Goal: Entertainment & Leisure: Browse casually

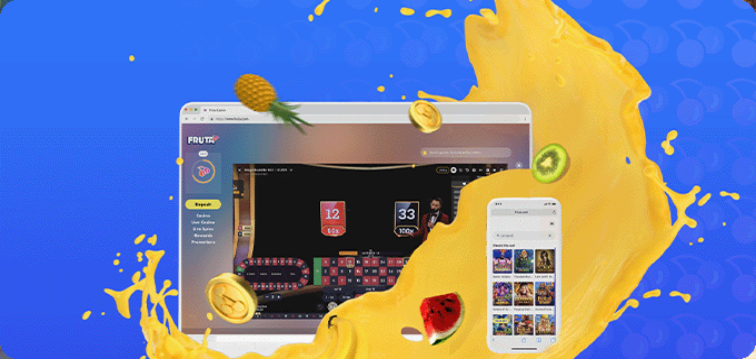
click at [72, 347] on span "Ymmärrän" at bounding box center [59, 350] width 24 height 6
click at [59, 97] on input "Search" at bounding box center [31, 101] width 56 height 8
type input "**"
click at [19, 151] on link "Zeus vs Hades - Gods of War" at bounding box center [19, 151] width 0 height 0
click at [6, 113] on span "close icon" at bounding box center [6, 113] width 0 height 0
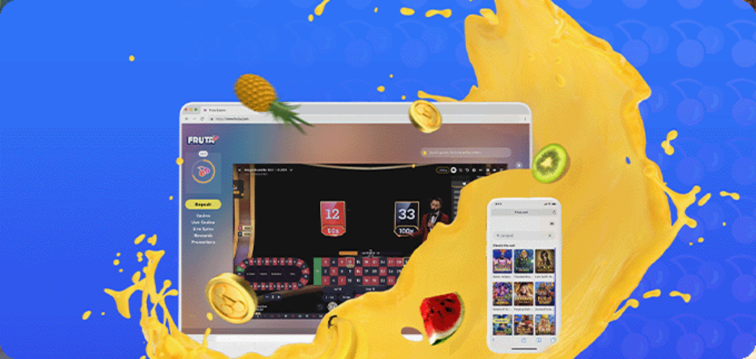
click at [46, 144] on link "Leikkiraha" at bounding box center [32, 147] width 27 height 7
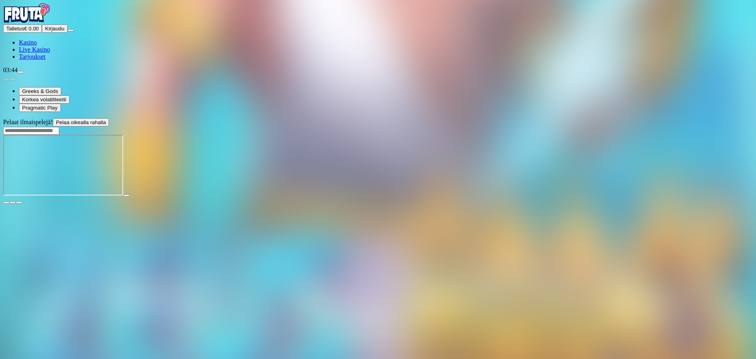
click at [530, 127] on div at bounding box center [377, 131] width 749 height 8
click at [59, 127] on input "Search" at bounding box center [31, 131] width 56 height 8
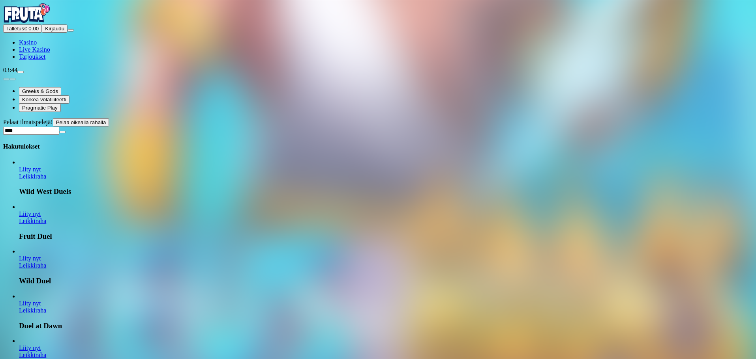
type input "****"
click at [46, 307] on link "Leikkiraha" at bounding box center [32, 310] width 27 height 7
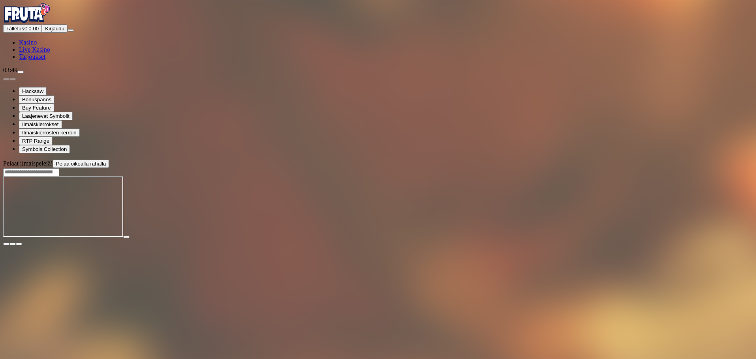
click at [547, 168] on div at bounding box center [377, 172] width 749 height 8
click at [59, 168] on input "Search" at bounding box center [31, 172] width 56 height 8
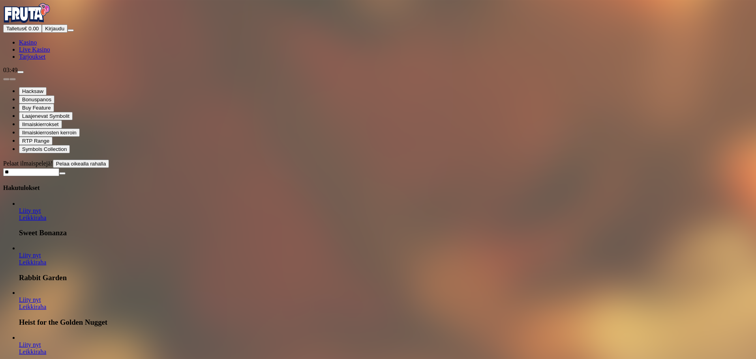
type input "*"
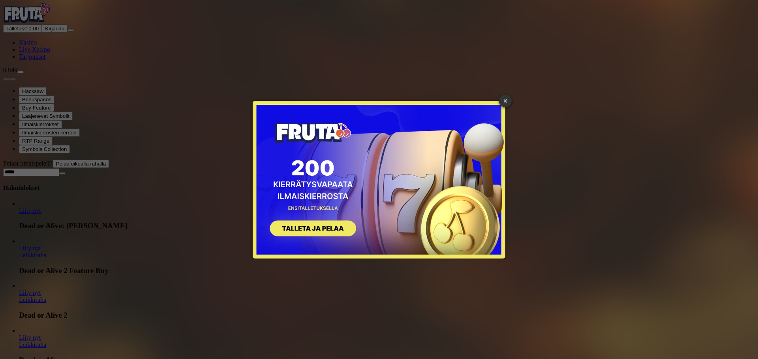
type input "****"
click at [610, 189] on div "× SIGN UP" at bounding box center [379, 180] width 746 height 348
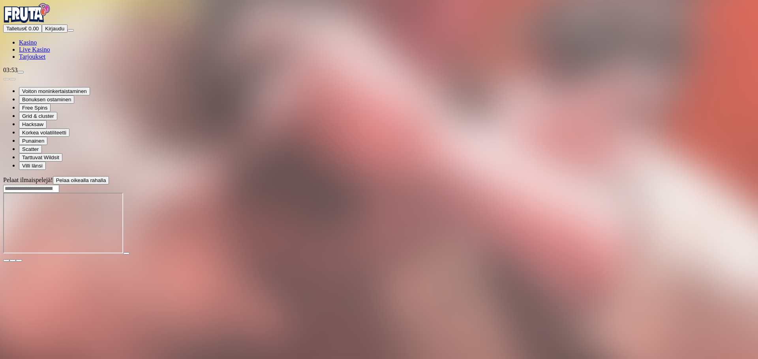
drag, startPoint x: 622, startPoint y: 16, endPoint x: 618, endPoint y: 19, distance: 4.8
click at [59, 185] on input "Search" at bounding box center [31, 189] width 56 height 8
click at [37, 46] on span "Kasino" at bounding box center [28, 42] width 18 height 7
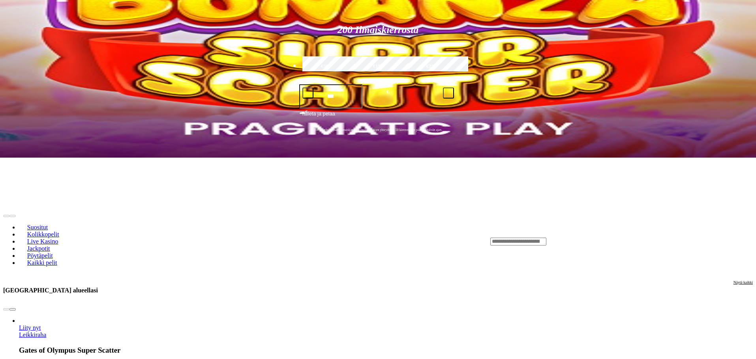
scroll to position [79, 0]
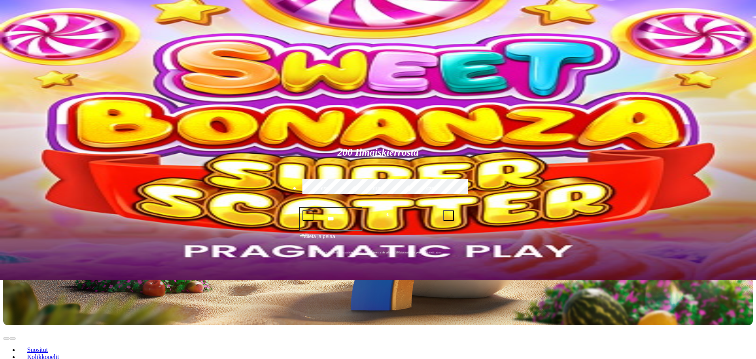
click at [607, 359] on div "Lobby" at bounding box center [621, 364] width 262 height 8
click at [546, 359] on input "Search" at bounding box center [518, 365] width 56 height 8
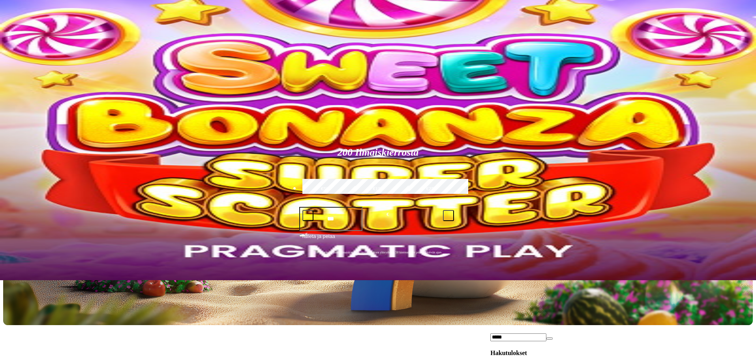
type input "*****"
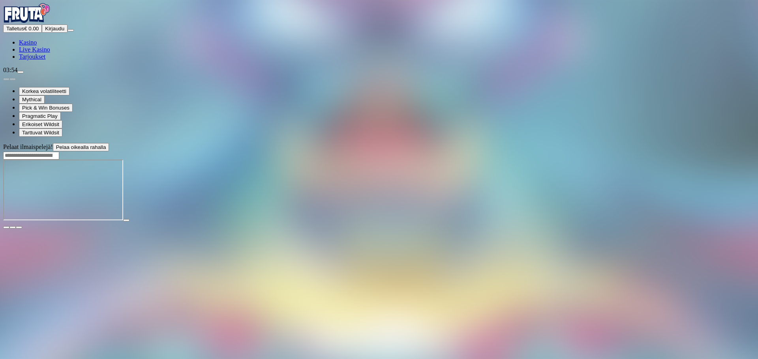
drag, startPoint x: 538, startPoint y: 241, endPoint x: 148, endPoint y: 241, distance: 389.8
click at [140, 229] on div "Pelaat ilmaispelejä! Pelaa oikealla rahalla" at bounding box center [378, 186] width 751 height 86
click at [550, 152] on div at bounding box center [378, 156] width 751 height 8
click at [59, 152] on input "Search" at bounding box center [31, 156] width 56 height 8
click at [44, 22] on img "Primary" at bounding box center [26, 13] width 47 height 20
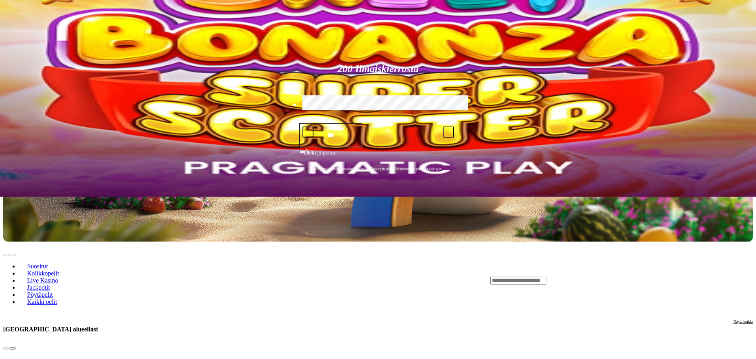
scroll to position [158, 0]
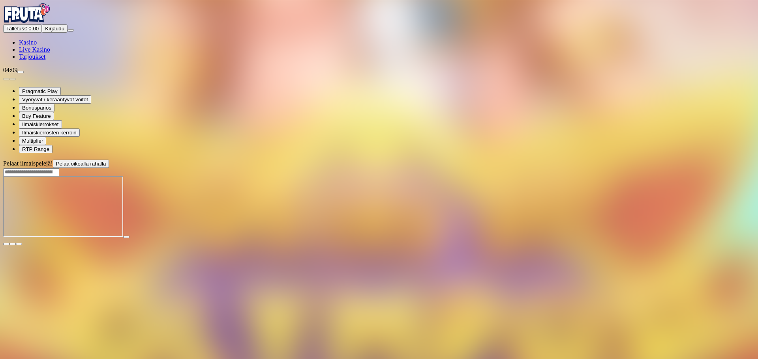
click at [50, 23] on img "Primary" at bounding box center [26, 13] width 47 height 20
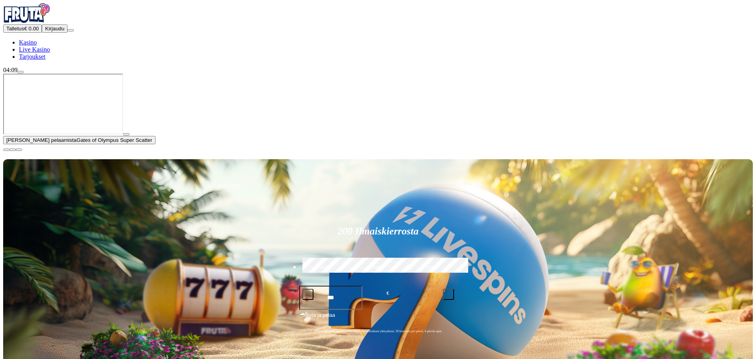
drag, startPoint x: 594, startPoint y: 214, endPoint x: 598, endPoint y: 227, distance: 14.1
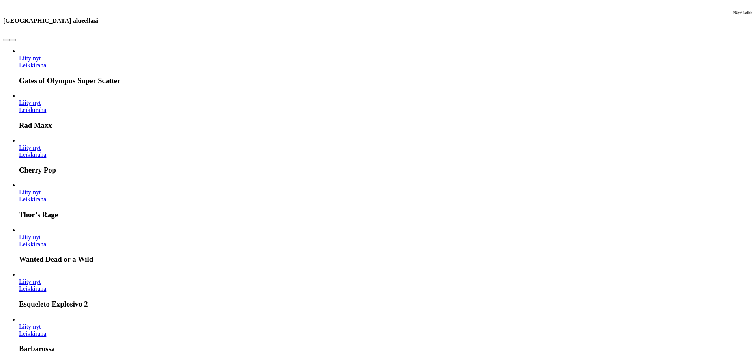
scroll to position [513, 0]
